Goal: Task Accomplishment & Management: Complete application form

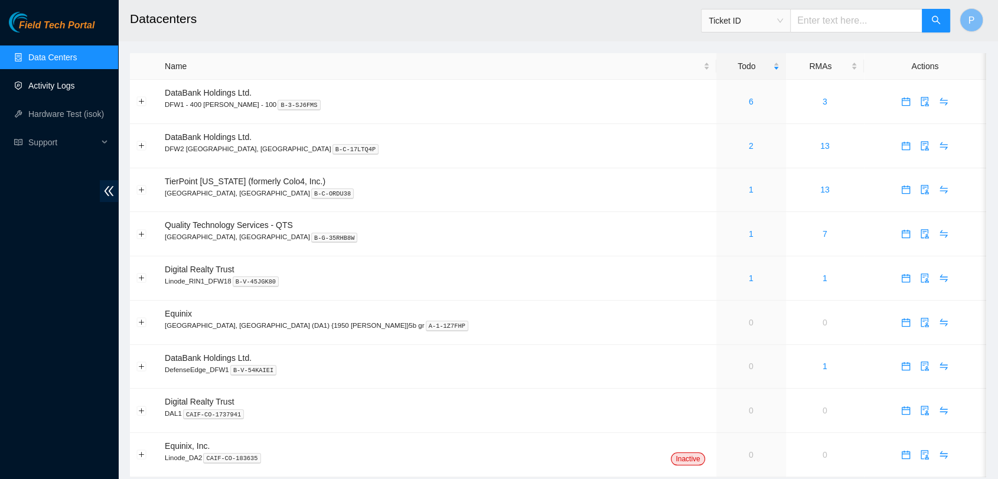
click at [28, 81] on link "Activity Logs" at bounding box center [51, 85] width 47 height 9
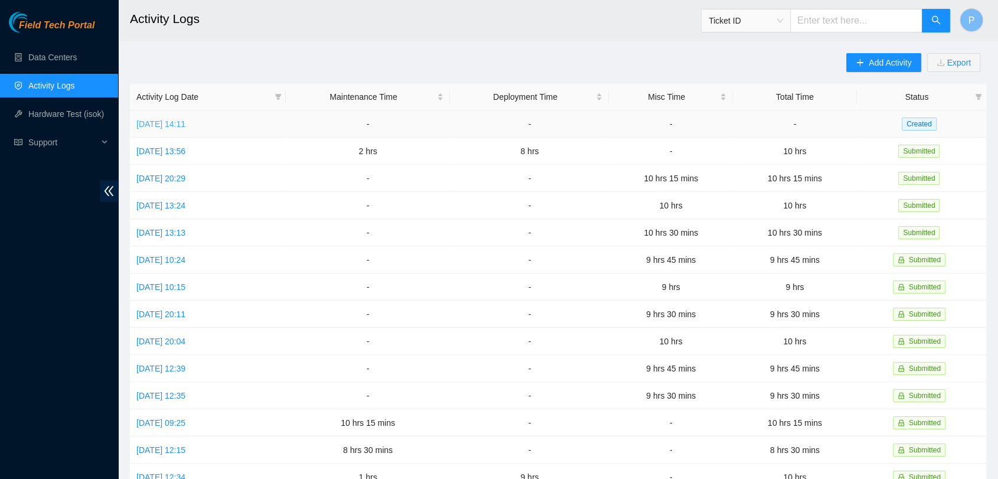
click at [185, 126] on link "[DATE] 14:11" at bounding box center [160, 123] width 49 height 9
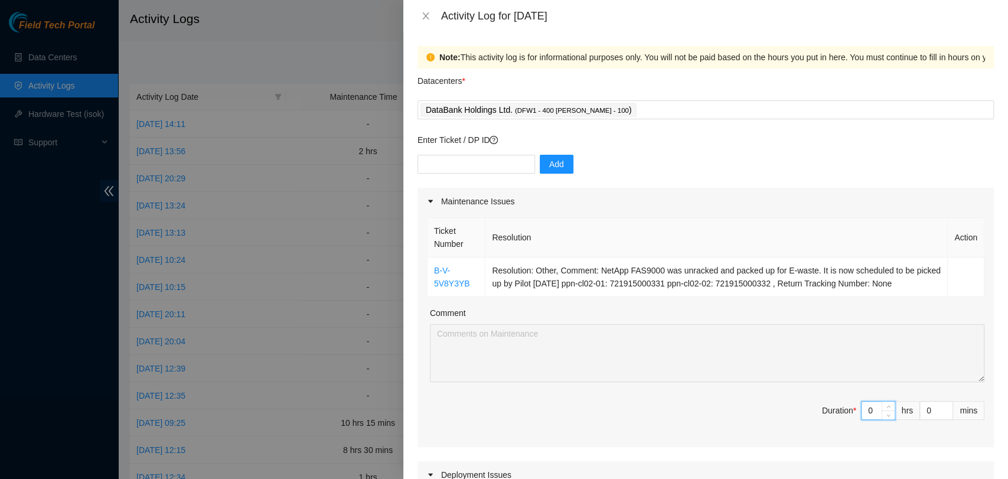
click at [862, 405] on input "0" at bounding box center [878, 411] width 33 height 18
click at [862, 411] on input "0" at bounding box center [878, 411] width 33 height 18
type input "5"
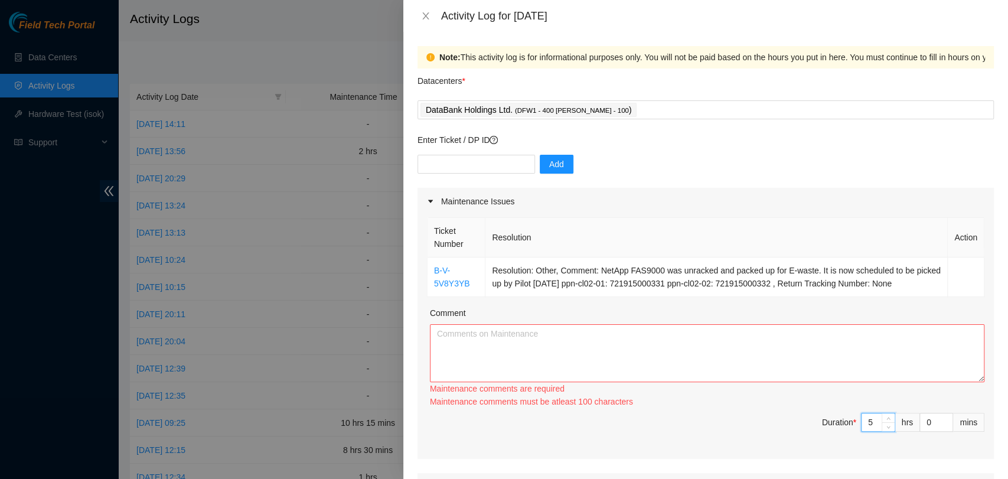
type input "5"
click at [857, 341] on textarea "Comment" at bounding box center [707, 353] width 555 height 58
paste textarea "The NetApp FAS9000 devices (Serial Numbers: 721915000331 and 721915000332) were…"
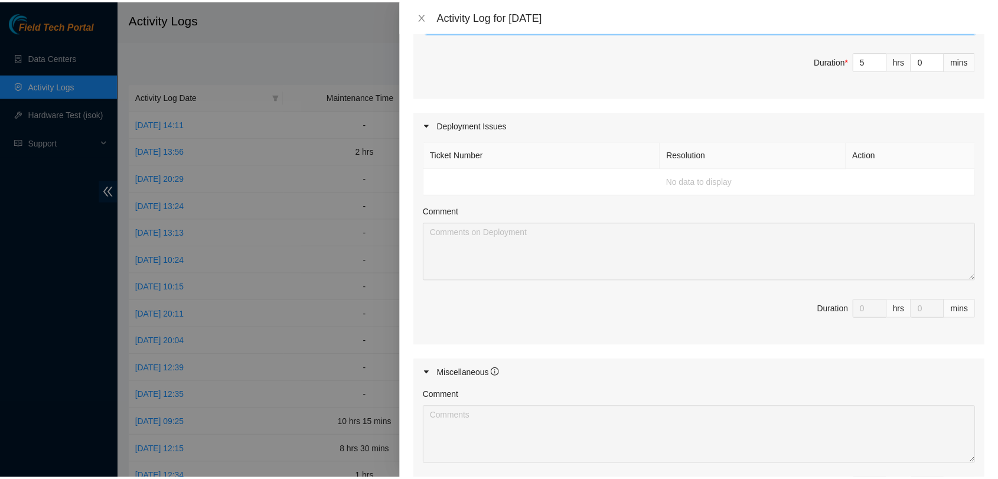
scroll to position [524, 0]
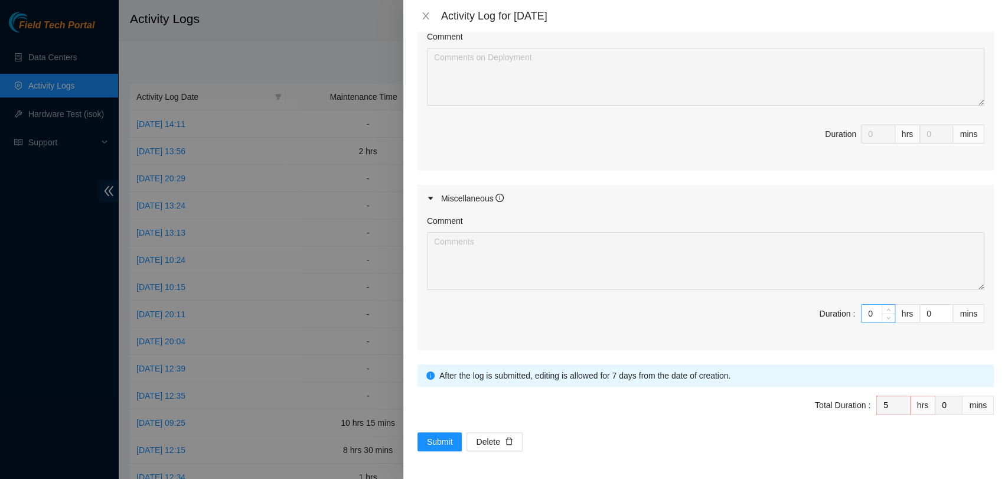
type textarea "The NetApp FAS9000 devices (Serial Numbers: 721915000331 and 721915000332) were…"
click at [864, 312] on input "0" at bounding box center [878, 314] width 33 height 18
type input "5"
type input "10"
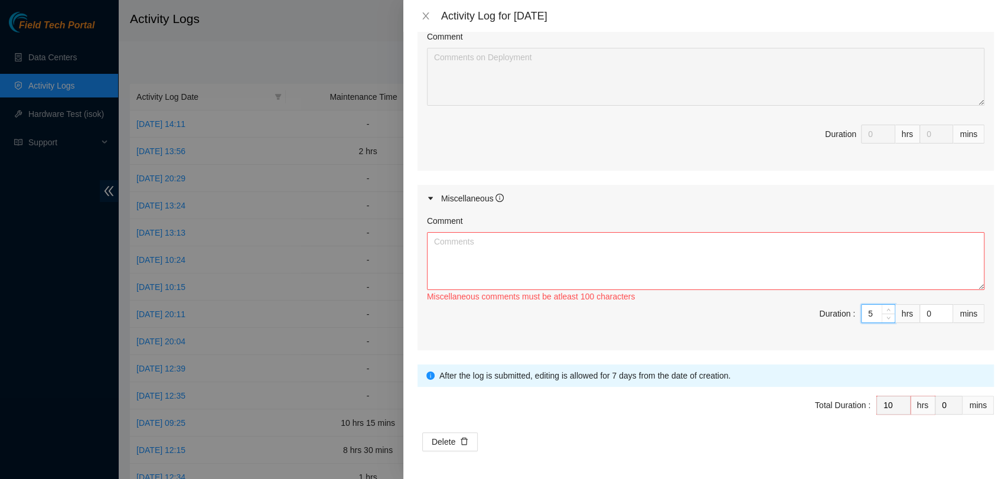
type input "5"
click at [856, 254] on textarea "Comment" at bounding box center [706, 261] width 558 height 58
paste textarea "Worked with [PERSON_NAME] to remove 2 HBA cards and 4 fiber connections from th…"
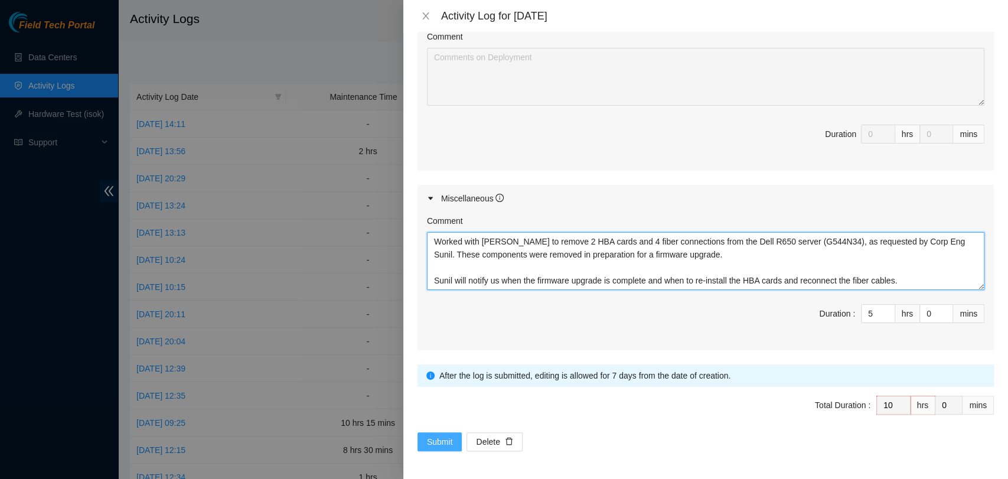
type textarea "Worked with [PERSON_NAME] to remove 2 HBA cards and 4 fiber connections from th…"
click at [452, 439] on span "Submit" at bounding box center [440, 441] width 26 height 13
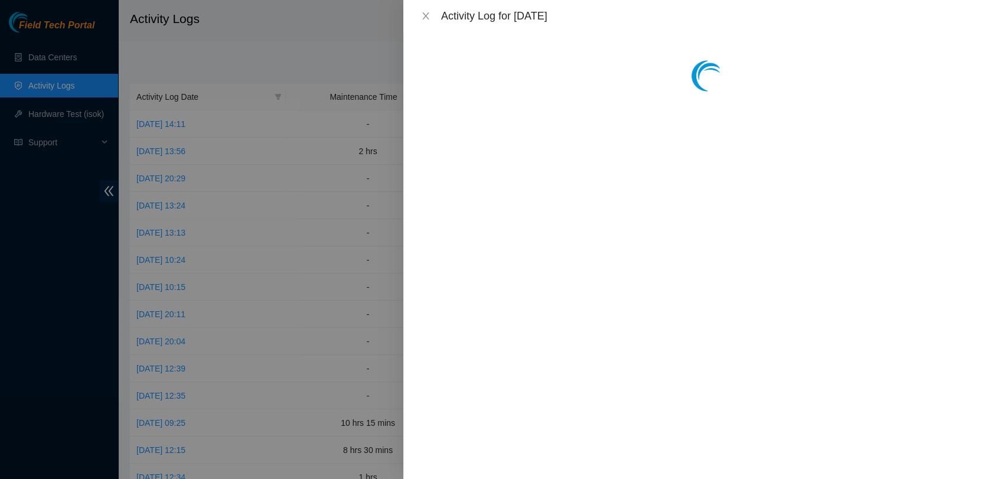
scroll to position [0, 0]
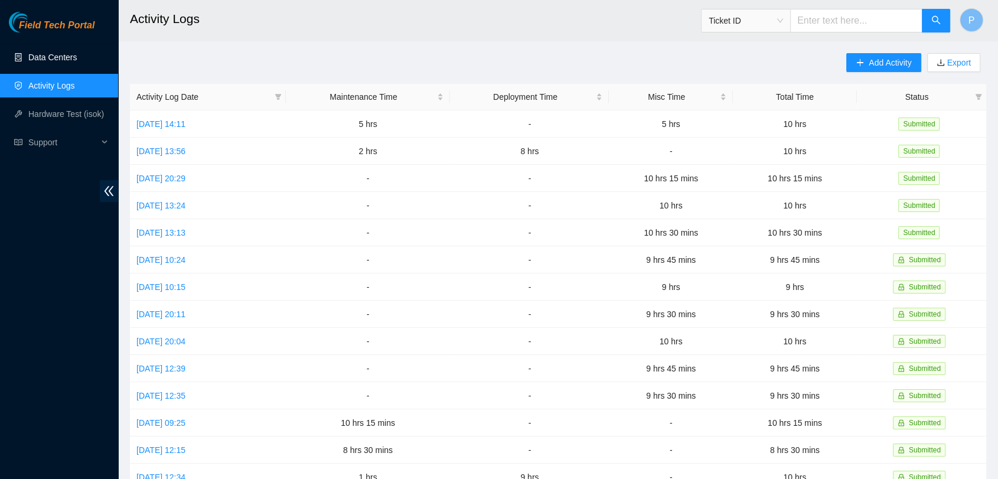
click at [53, 58] on link "Data Centers" at bounding box center [52, 57] width 48 height 9
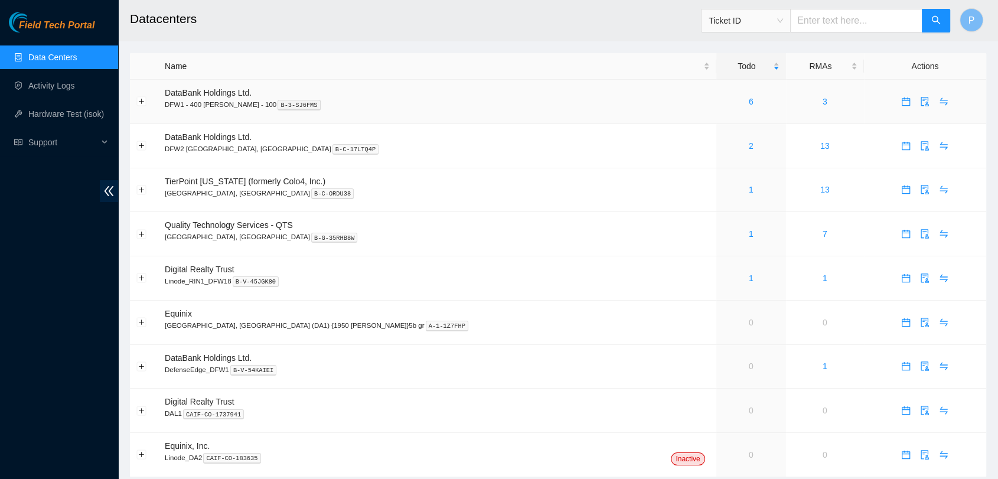
click at [723, 99] on div "6" at bounding box center [751, 101] width 57 height 13
